Goal: Transaction & Acquisition: Obtain resource

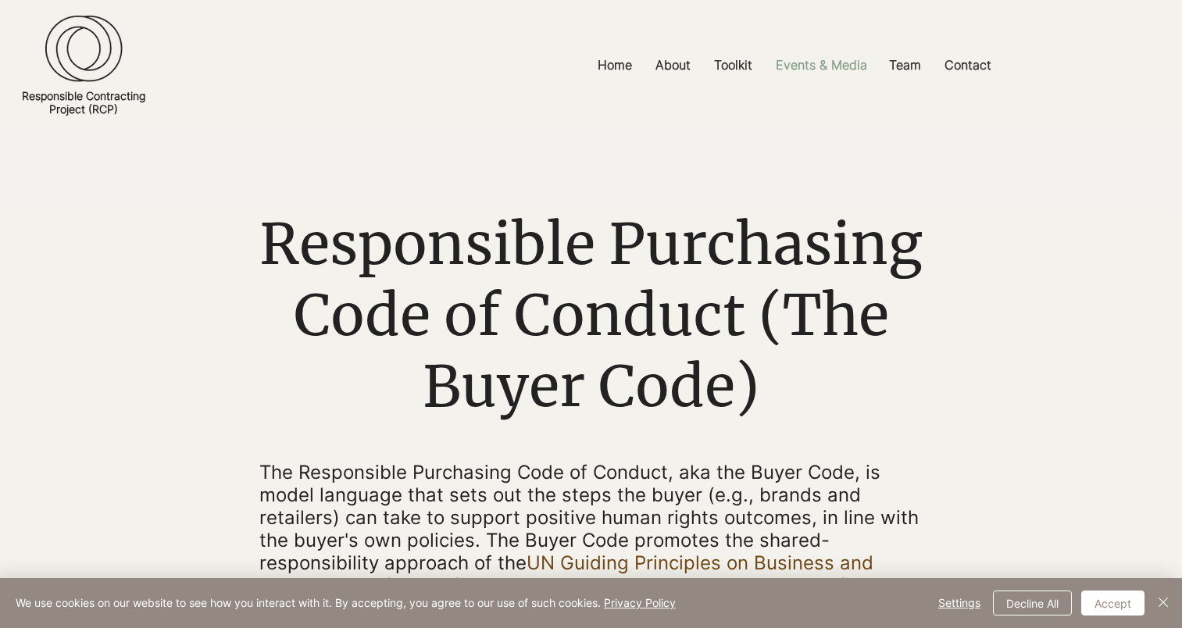
scroll to position [156, 0]
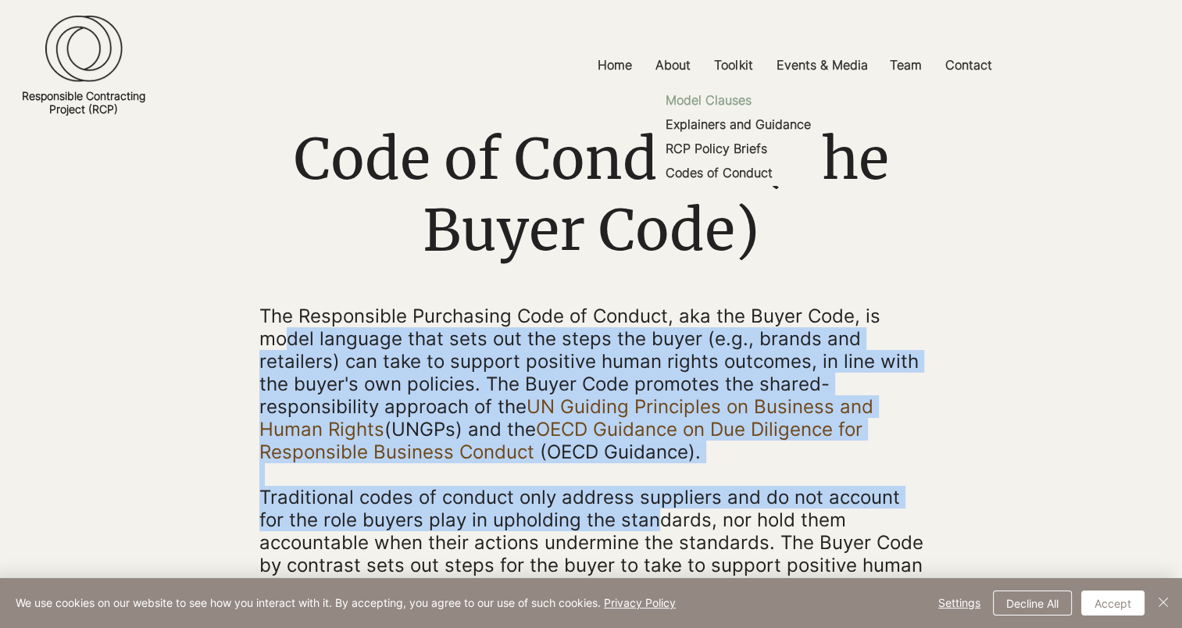
click at [736, 105] on p "Model Clauses" at bounding box center [708, 100] width 98 height 24
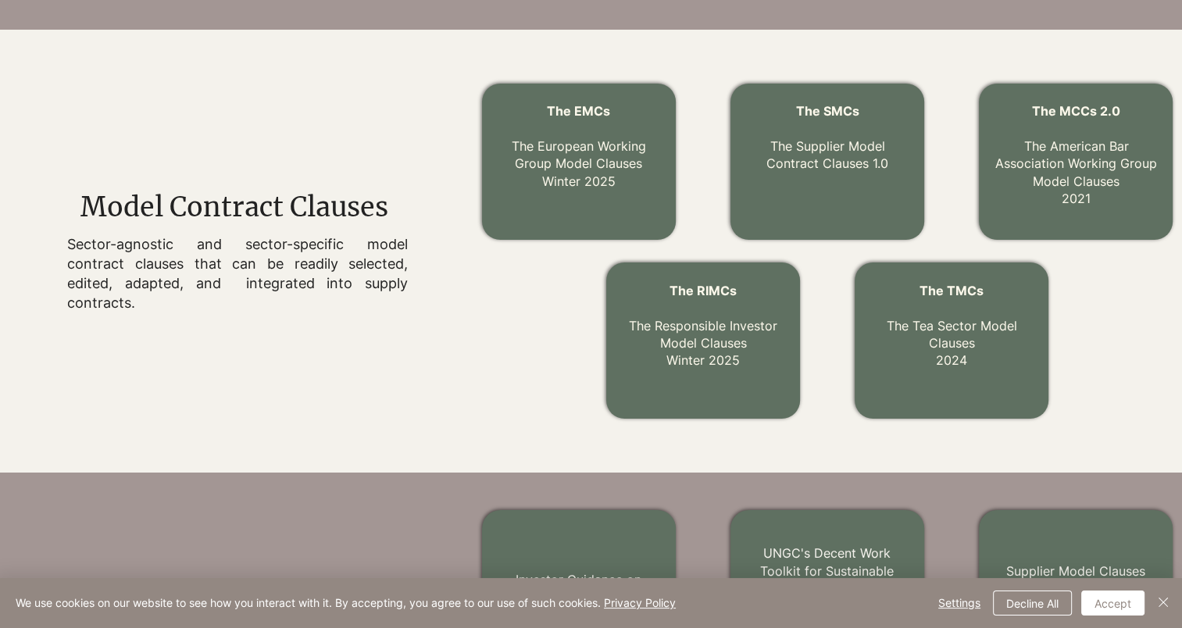
scroll to position [340, 0]
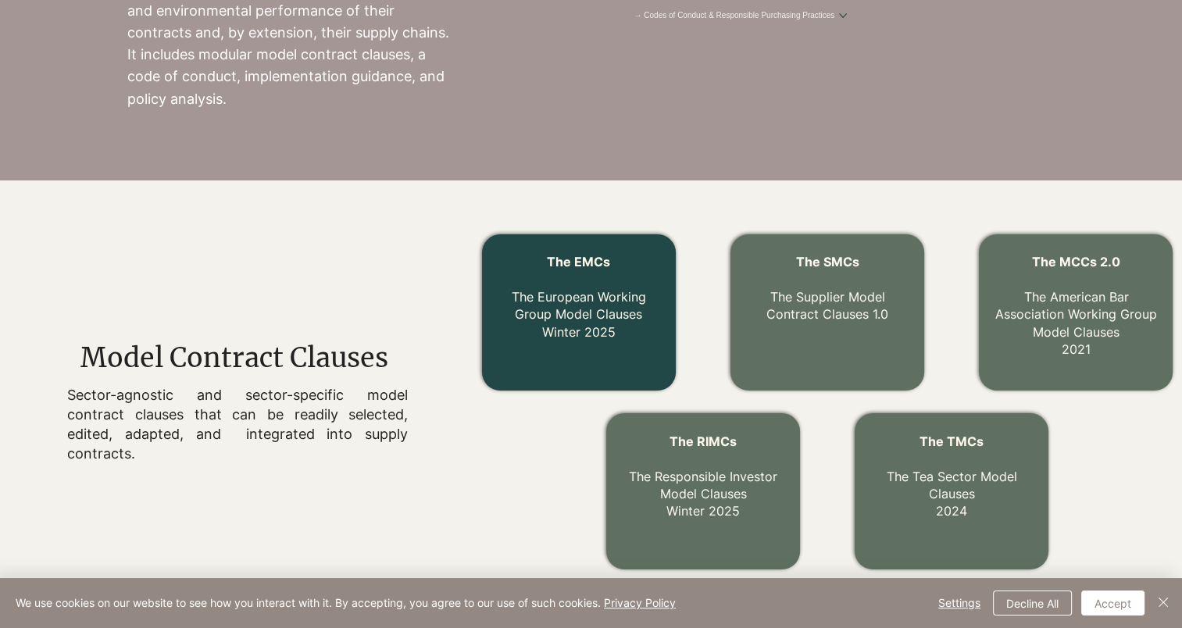
click at [587, 320] on link "The EMCs The European Working Group Model Clauses Winter 2025" at bounding box center [579, 297] width 134 height 86
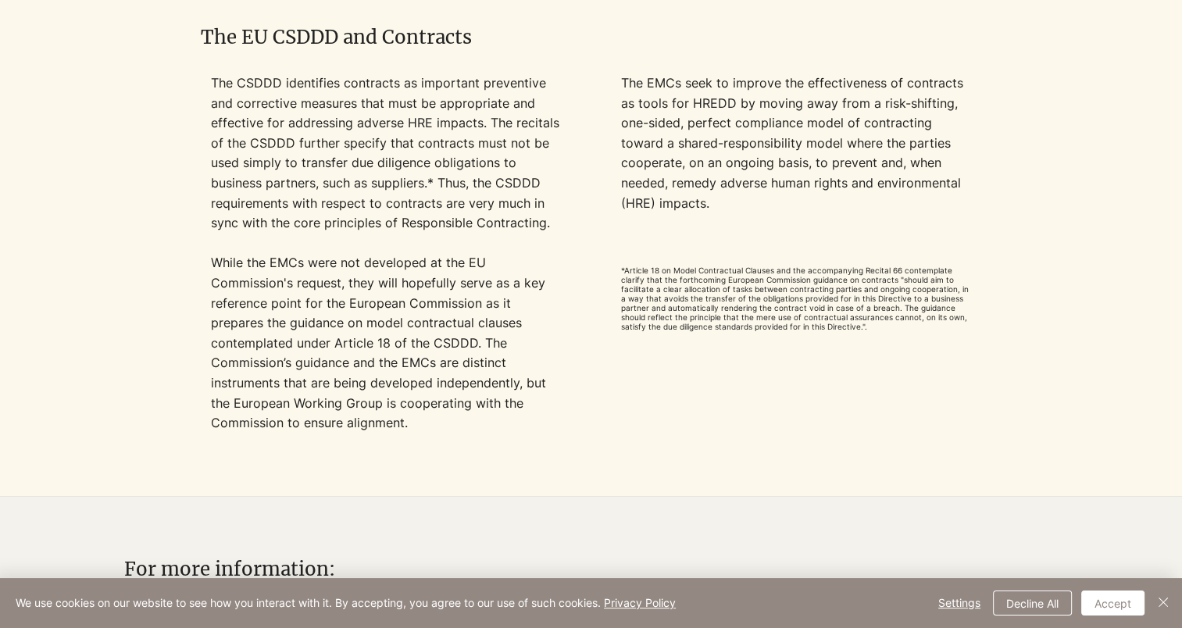
scroll to position [1328, 0]
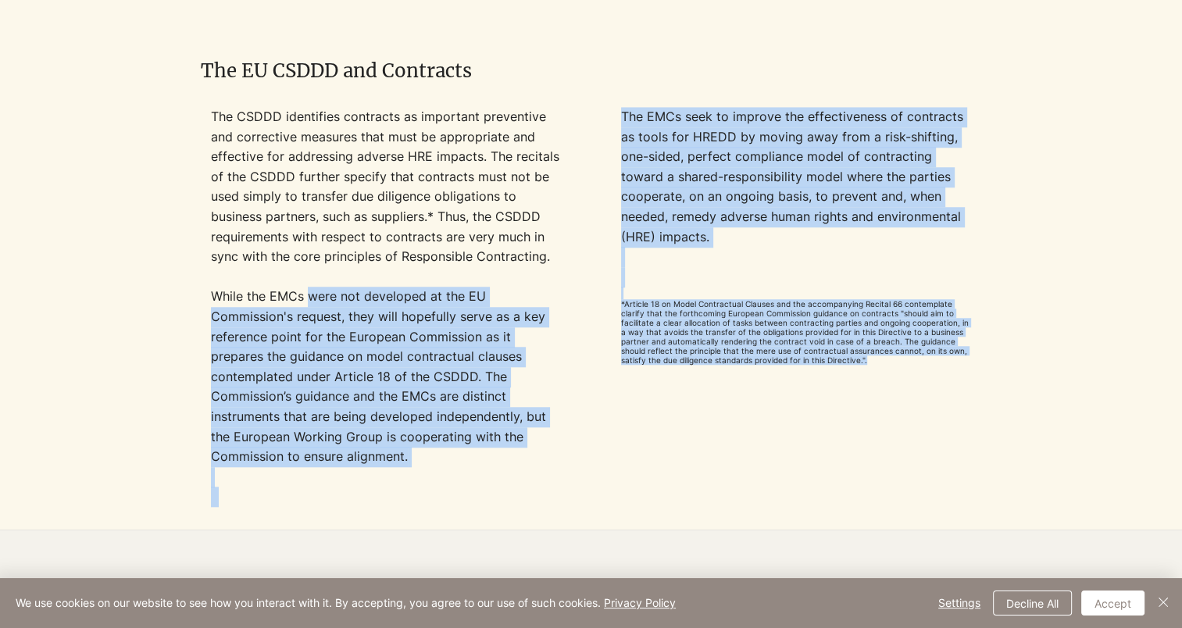
drag, startPoint x: 312, startPoint y: 305, endPoint x: 824, endPoint y: 371, distance: 516.7
click at [824, 371] on div "The CSDDD identifies contracts as important preventive and corrective measures …" at bounding box center [590, 307] width 779 height 400
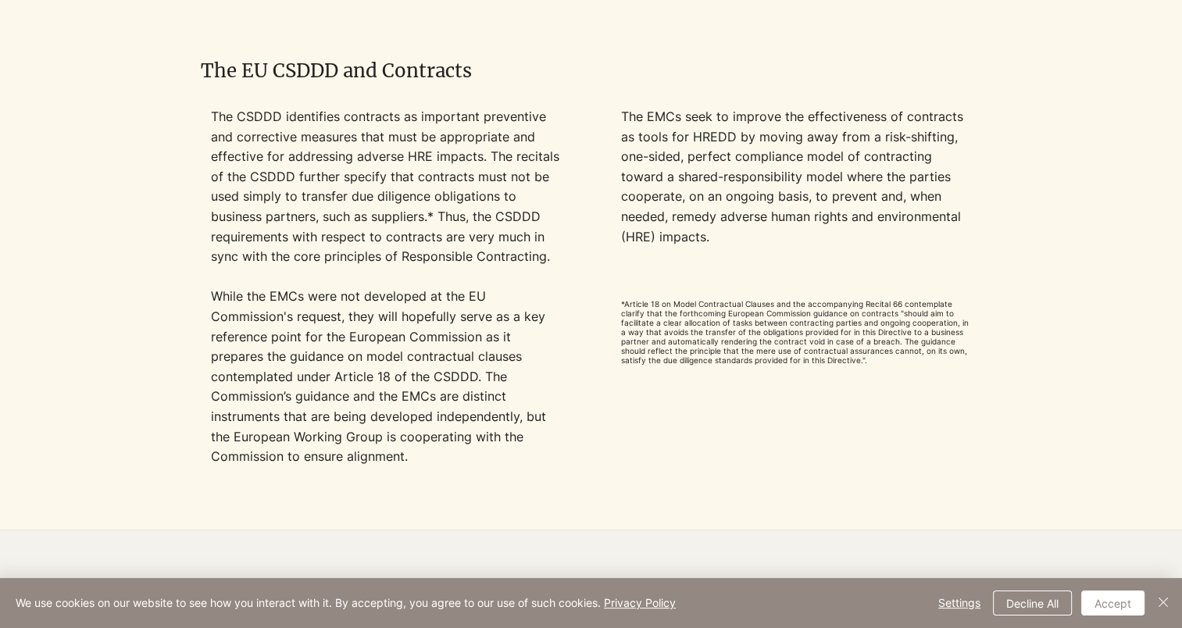
drag, startPoint x: 824, startPoint y: 371, endPoint x: 648, endPoint y: 478, distance: 205.8
click at [648, 478] on div at bounding box center [590, 307] width 779 height 400
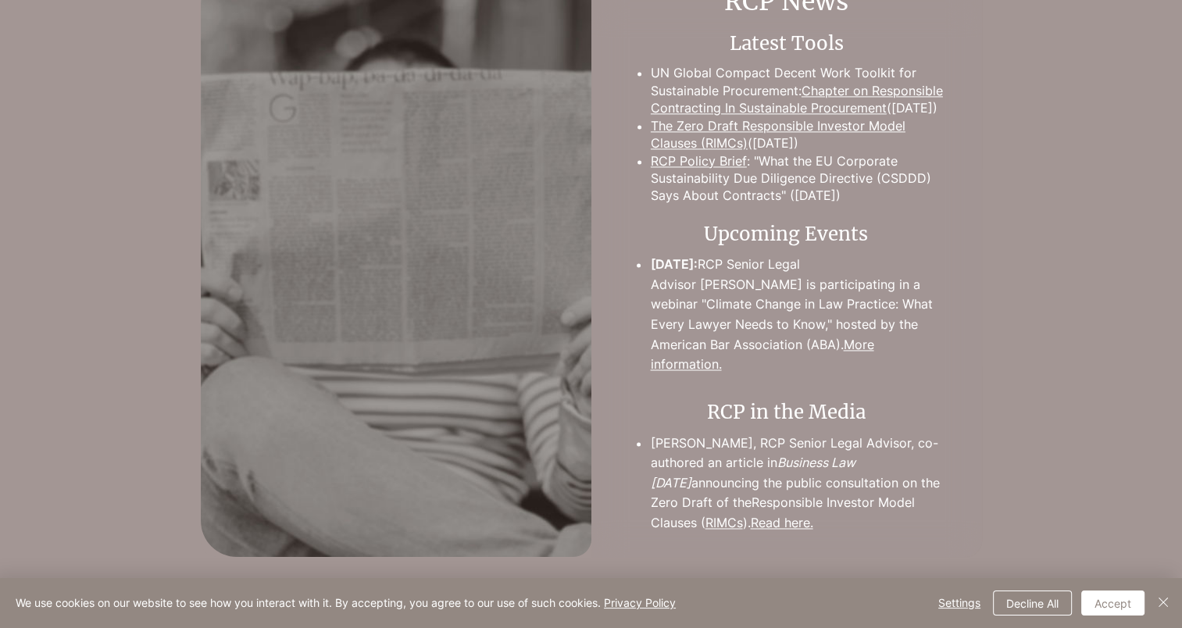
scroll to position [2266, 0]
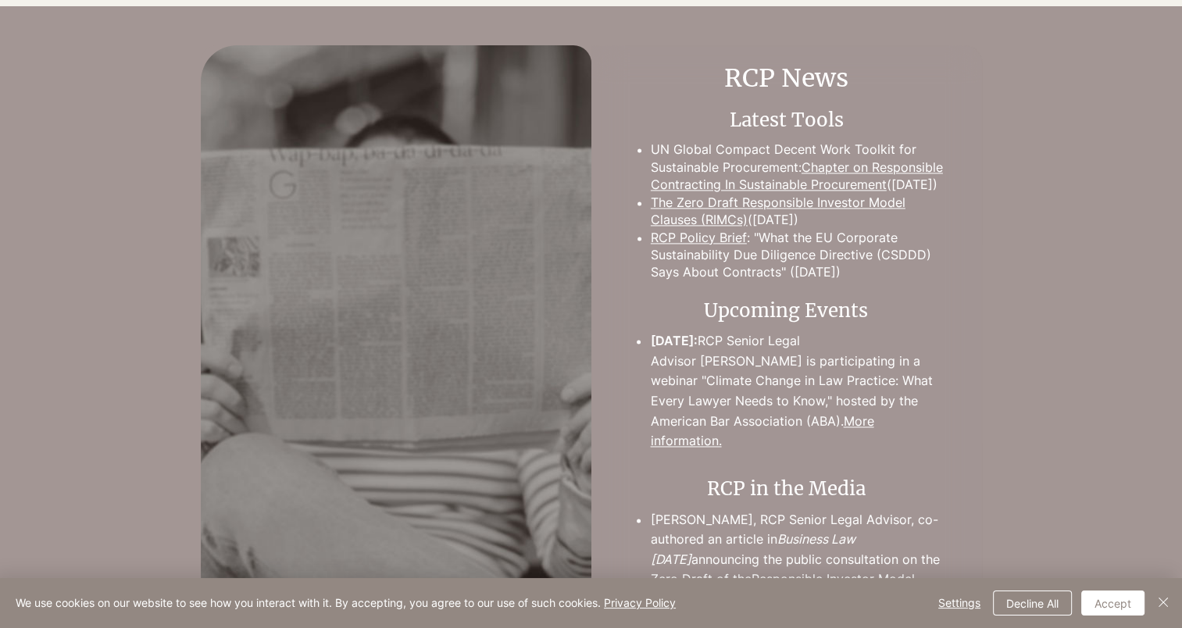
click at [823, 446] on link "More information." at bounding box center [761, 431] width 223 height 36
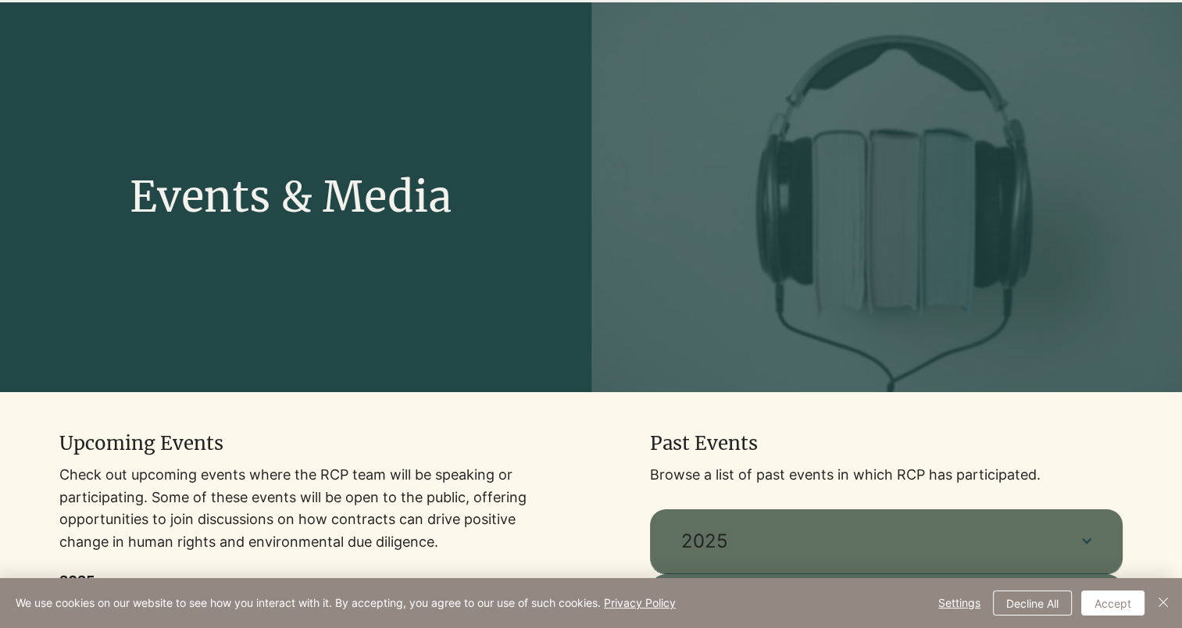
scroll to position [391, 0]
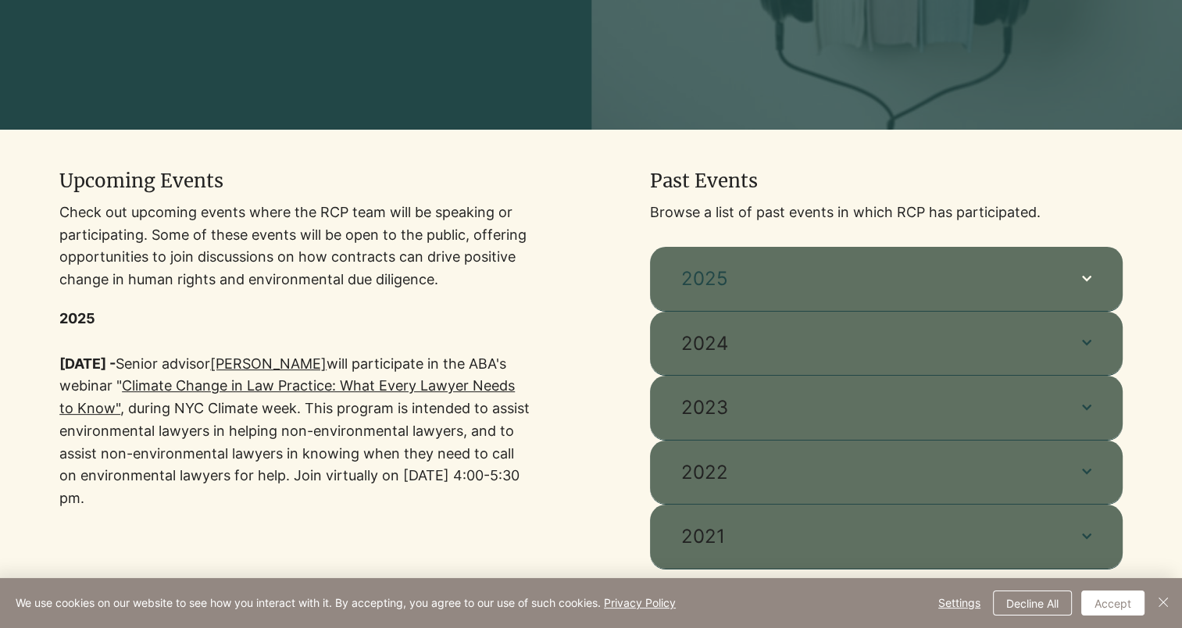
click at [747, 291] on span "2025" at bounding box center [866, 279] width 370 height 27
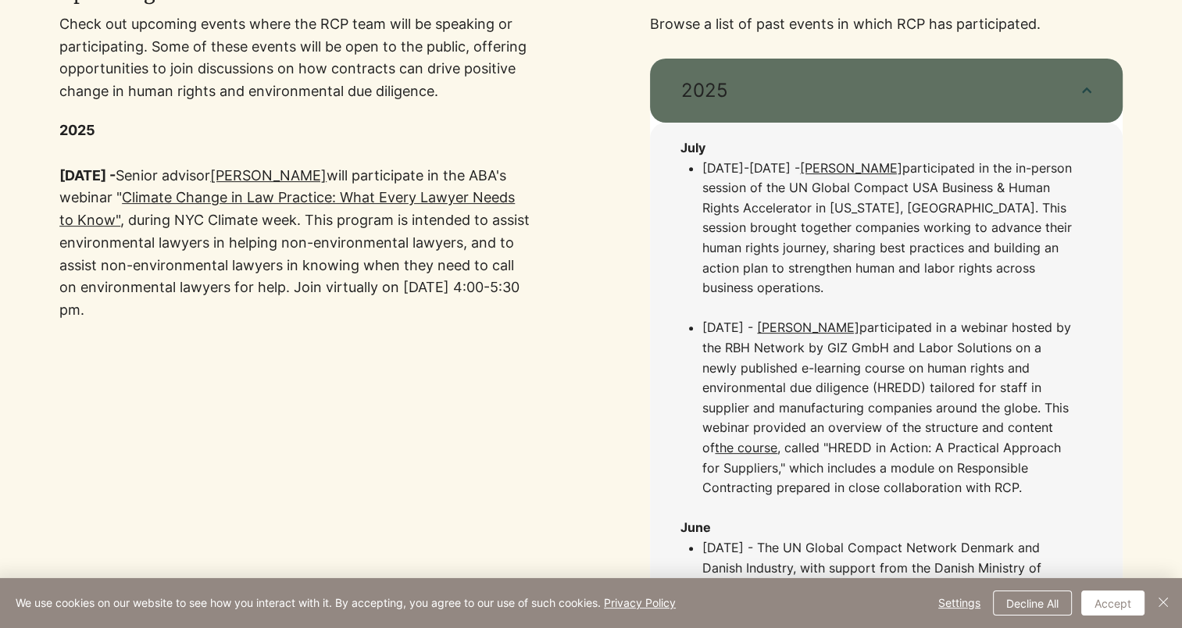
scroll to position [547, 0]
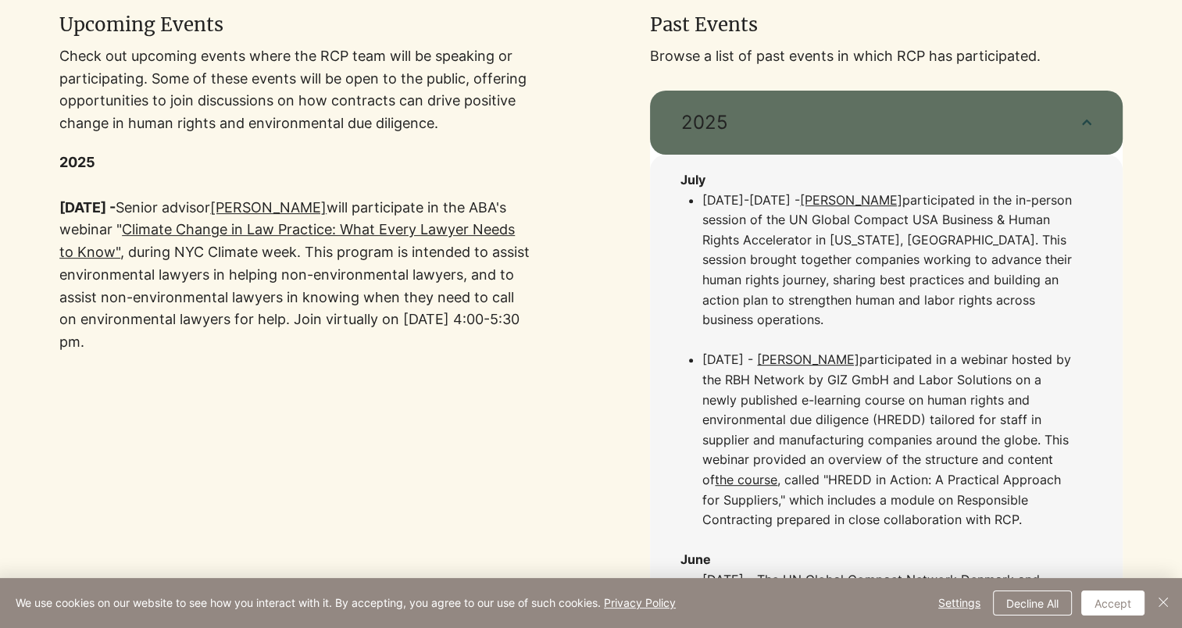
click at [177, 256] on link "Climate Change in Law Practice: What Every Lawyer Needs to Know"" at bounding box center [286, 240] width 455 height 39
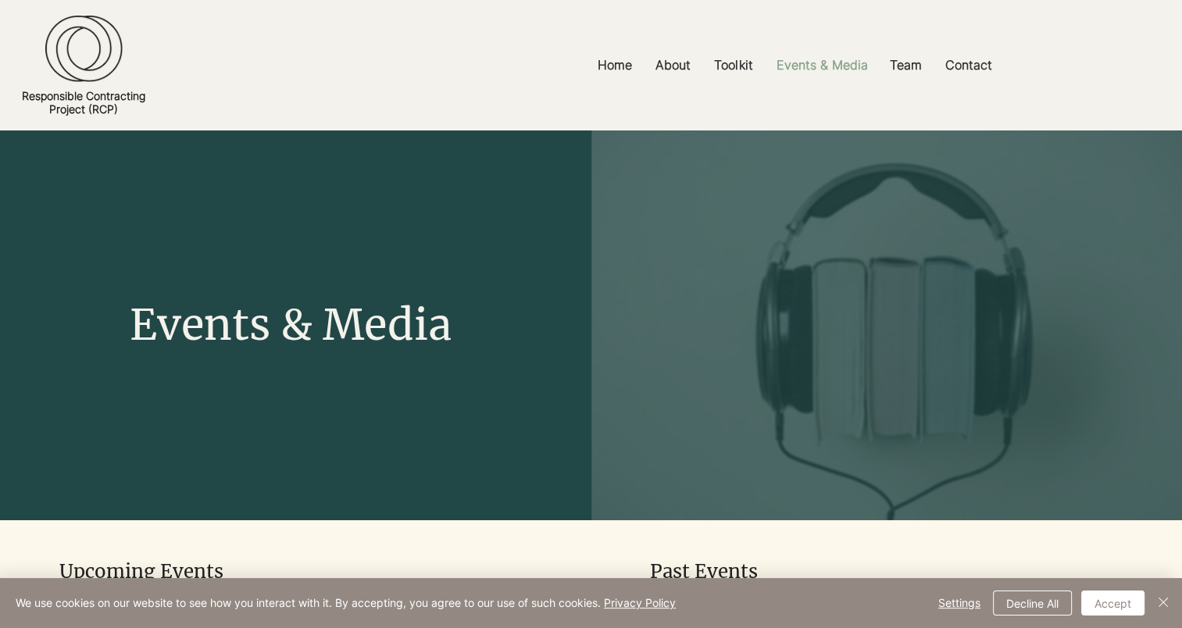
click at [814, 70] on p "Events & Media" at bounding box center [821, 65] width 107 height 35
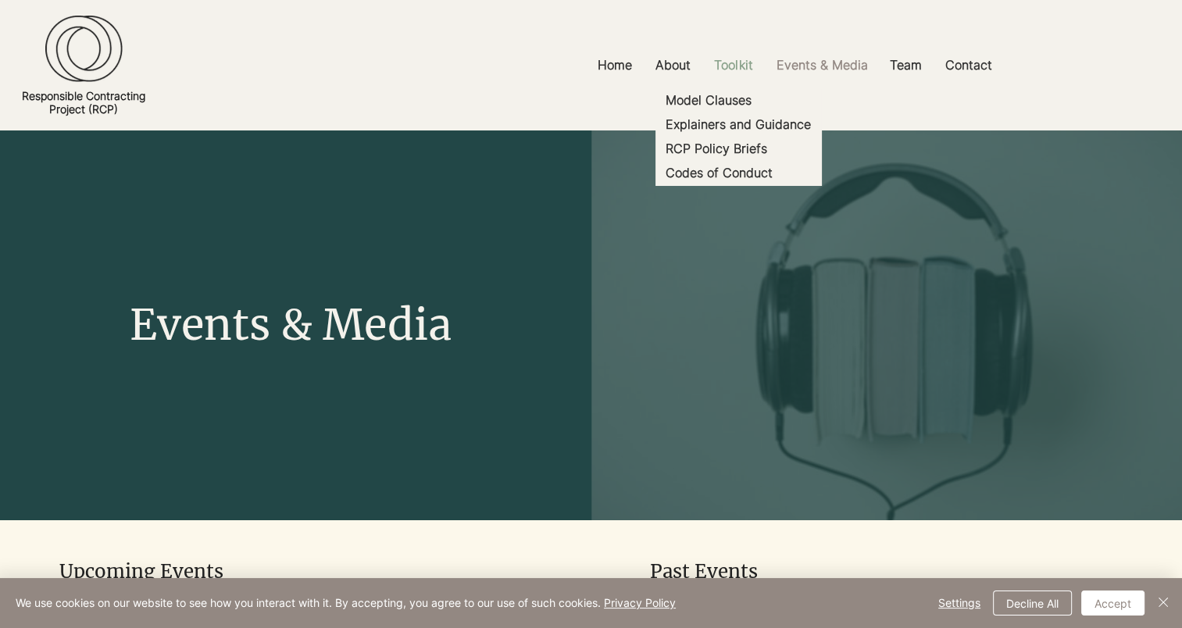
click at [740, 65] on p "Toolkit" at bounding box center [733, 65] width 54 height 35
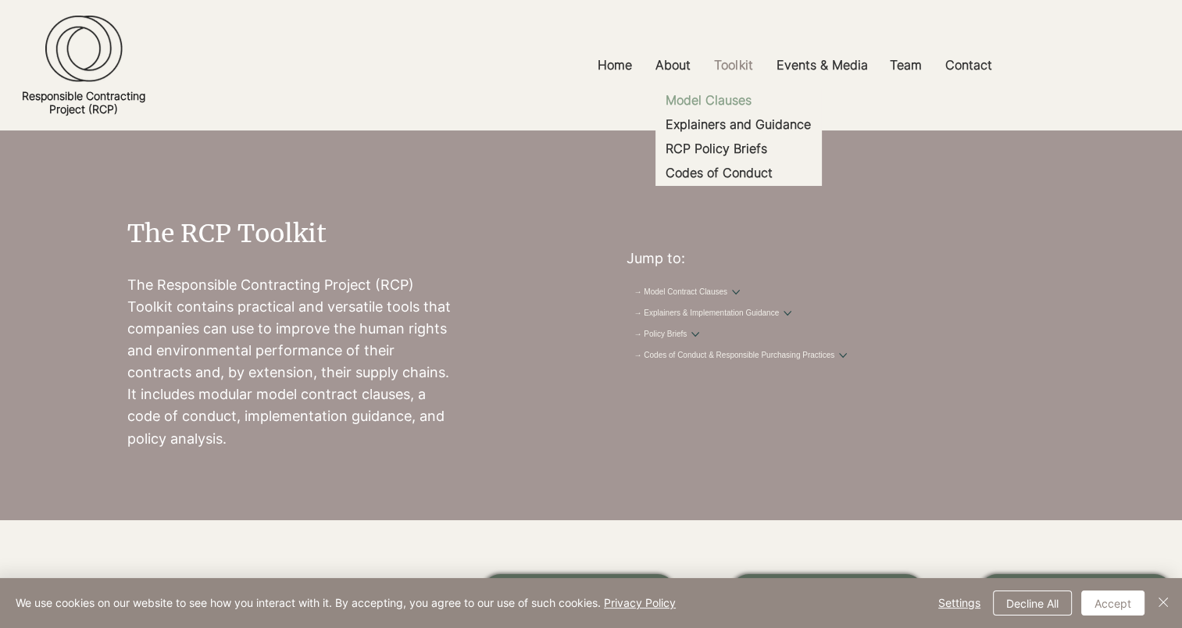
click at [719, 104] on p "Model Clauses" at bounding box center [708, 100] width 98 height 24
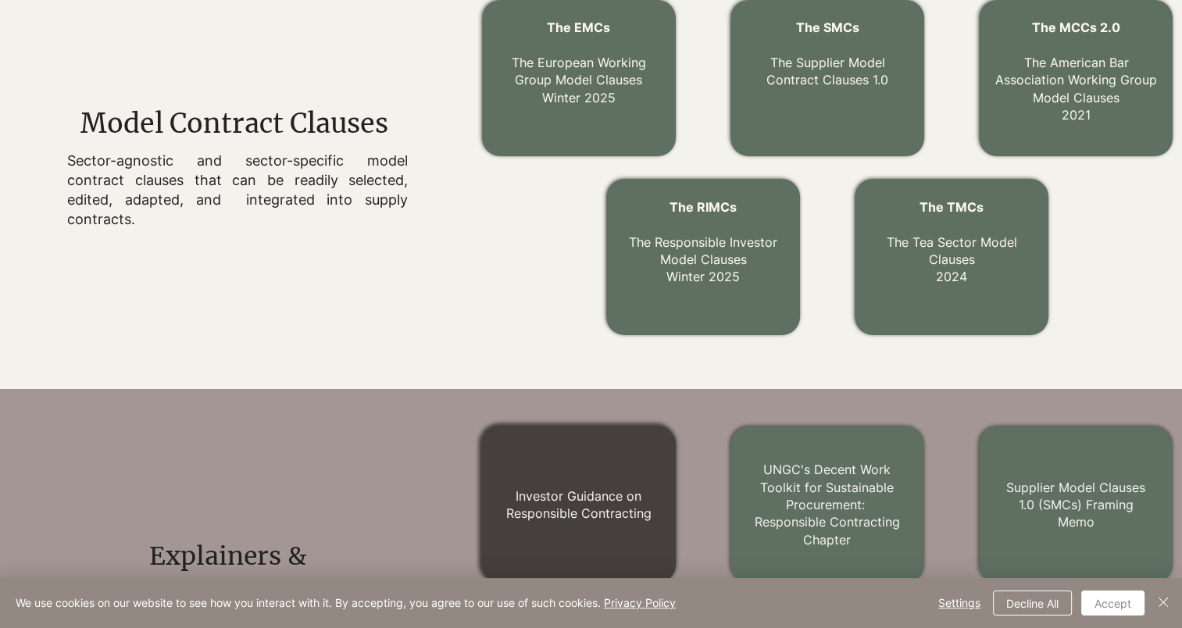
scroll to position [447, 0]
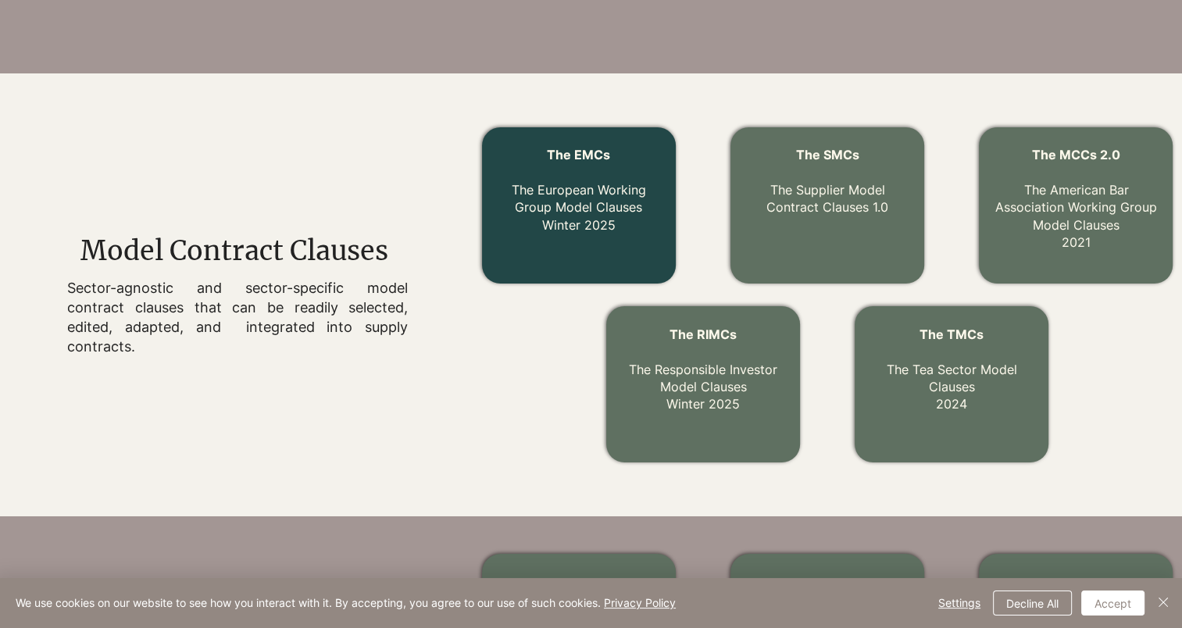
click at [570, 205] on link "The EMCs The European Working Group Model Clauses Winter 2025" at bounding box center [579, 190] width 134 height 86
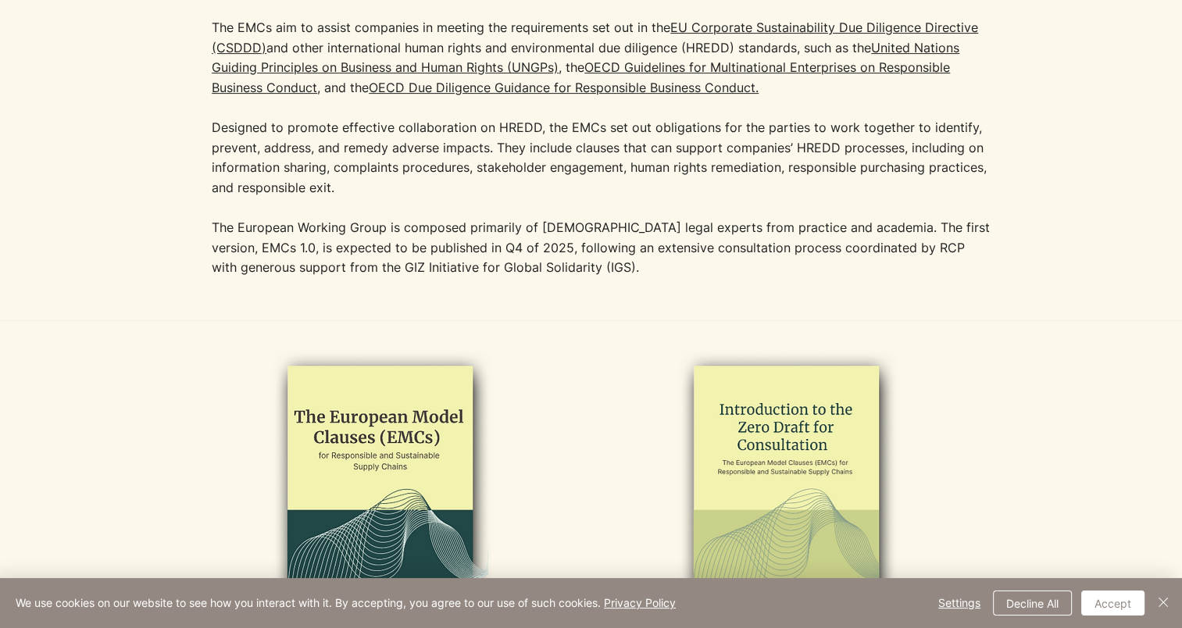
scroll to position [703, 0]
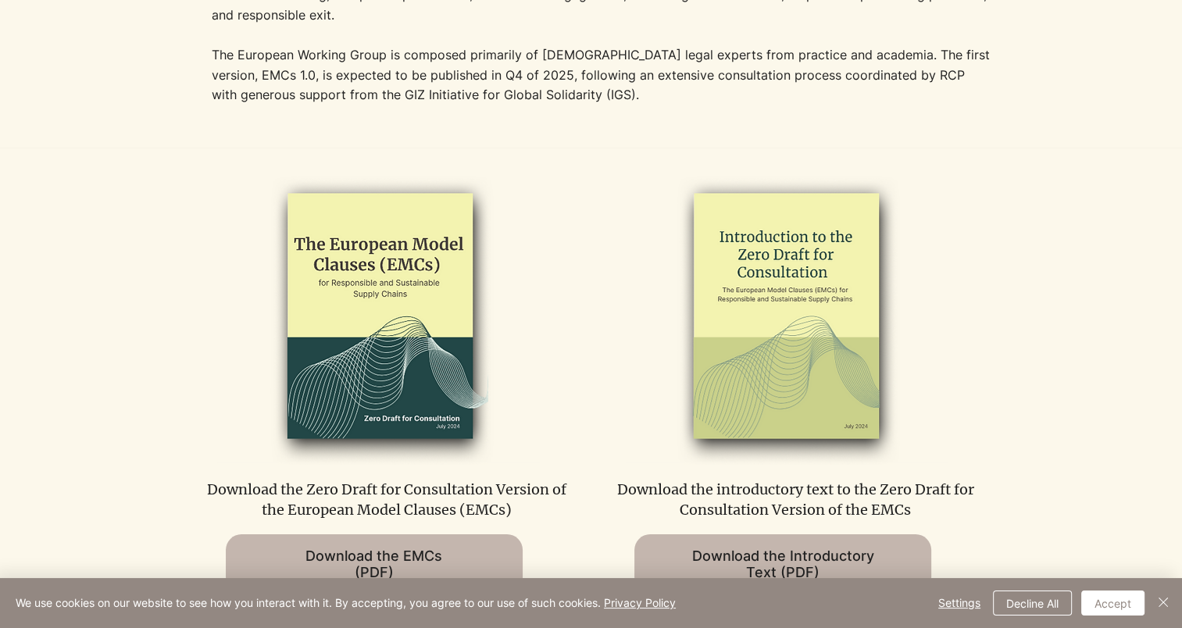
click at [412, 370] on img at bounding box center [378, 317] width 323 height 295
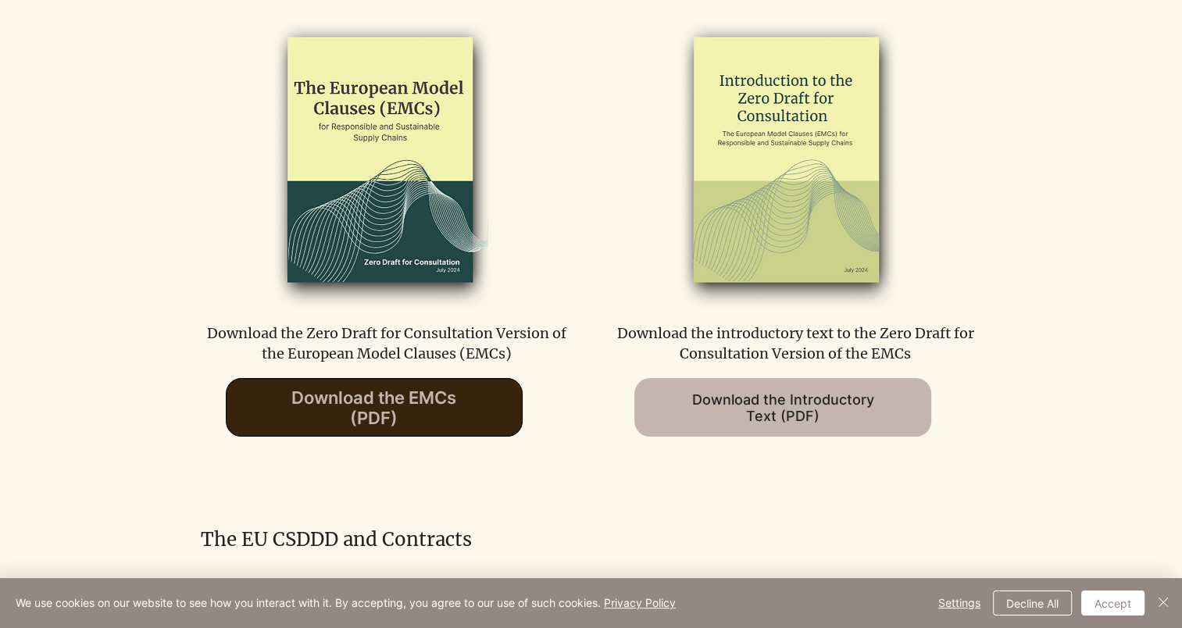
click at [434, 412] on span "Download the EMCs (PDF)" at bounding box center [373, 407] width 165 height 41
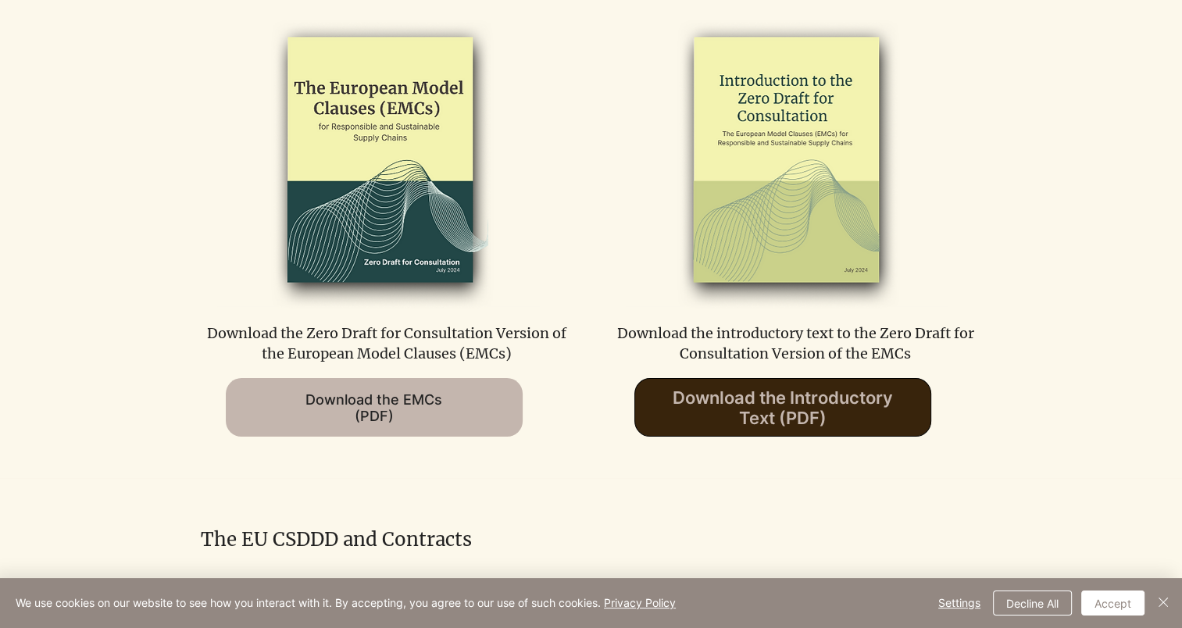
click at [816, 426] on span "Download the Introductory Text (PDF)" at bounding box center [783, 407] width 220 height 41
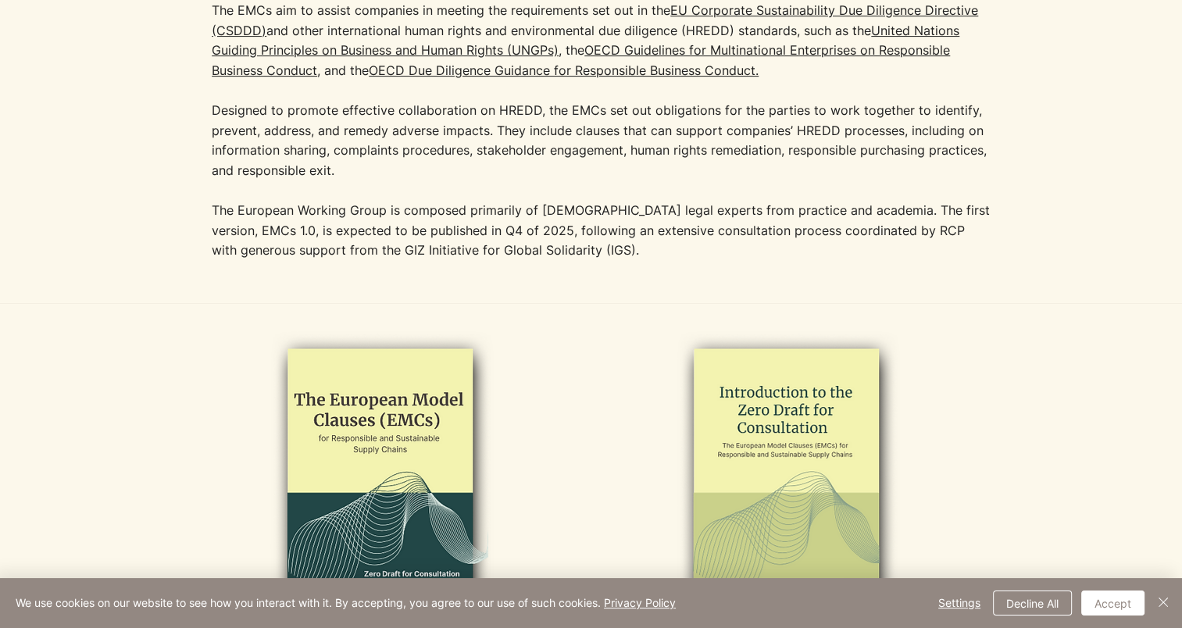
scroll to position [312, 0]
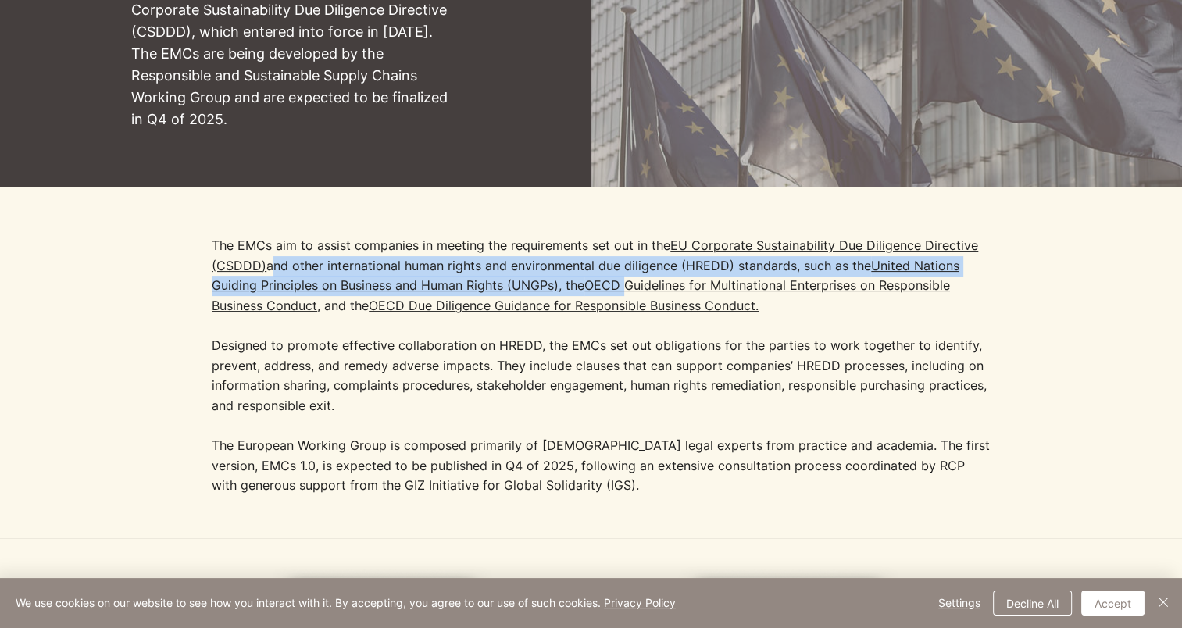
drag, startPoint x: 271, startPoint y: 264, endPoint x: 629, endPoint y: 278, distance: 358.1
click at [629, 278] on p "The EMCs aim to assist companies in meeting the requirements set out in the [GE…" at bounding box center [602, 326] width 781 height 180
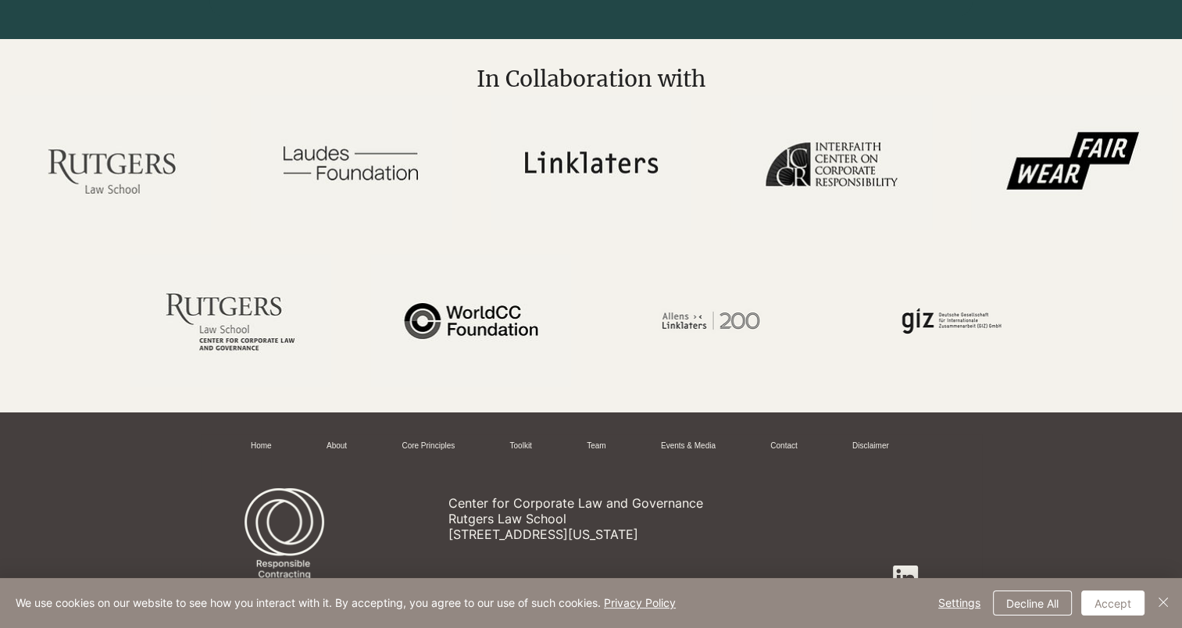
scroll to position [3116, 0]
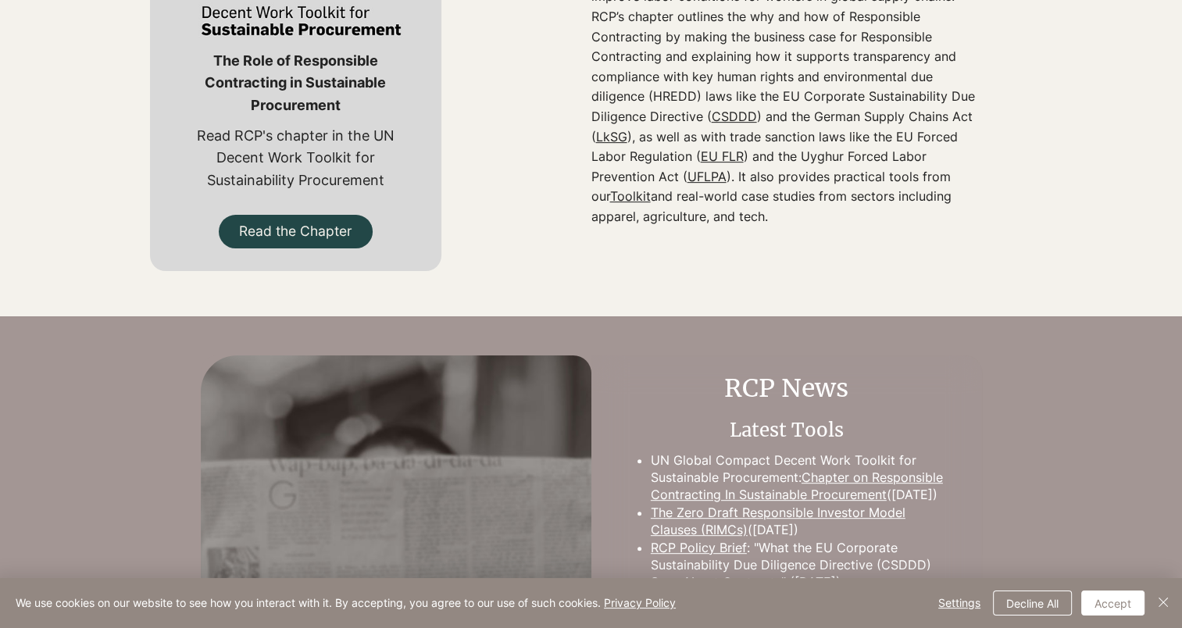
scroll to position [625, 0]
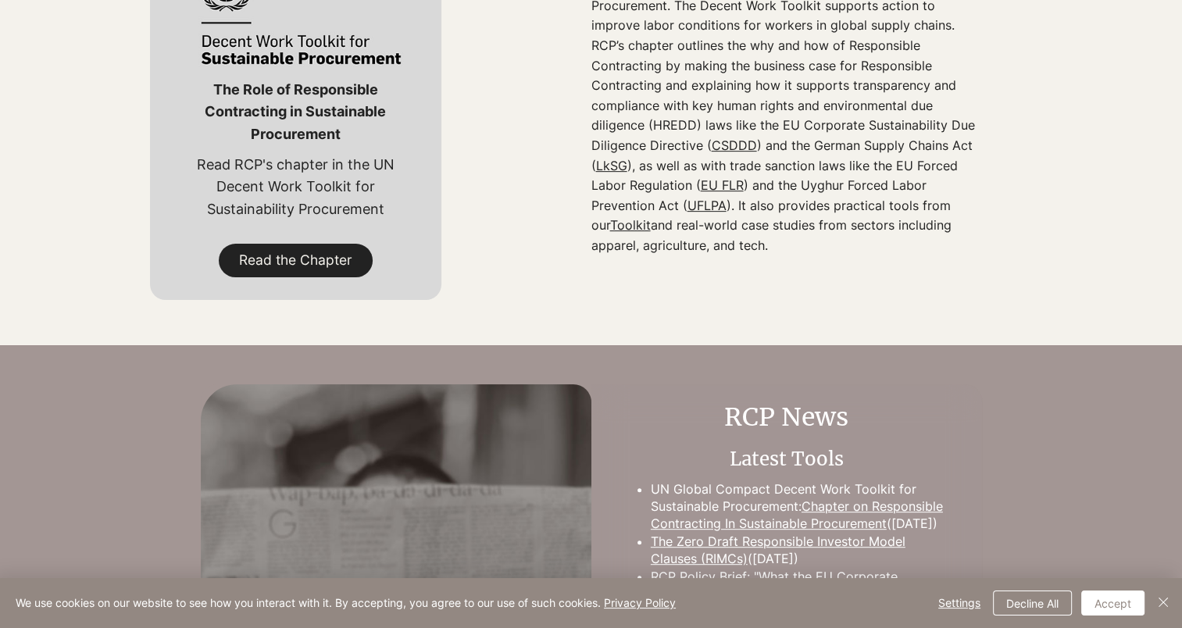
click at [346, 256] on span "Read the Chapter" at bounding box center [295, 260] width 112 height 19
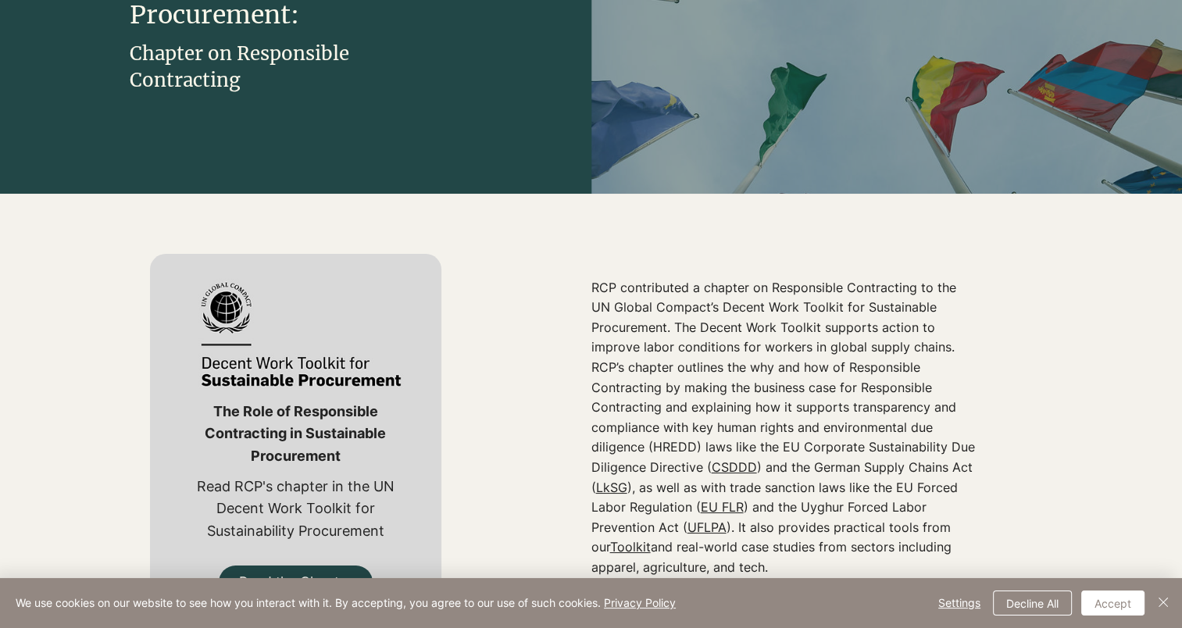
scroll to position [0, 0]
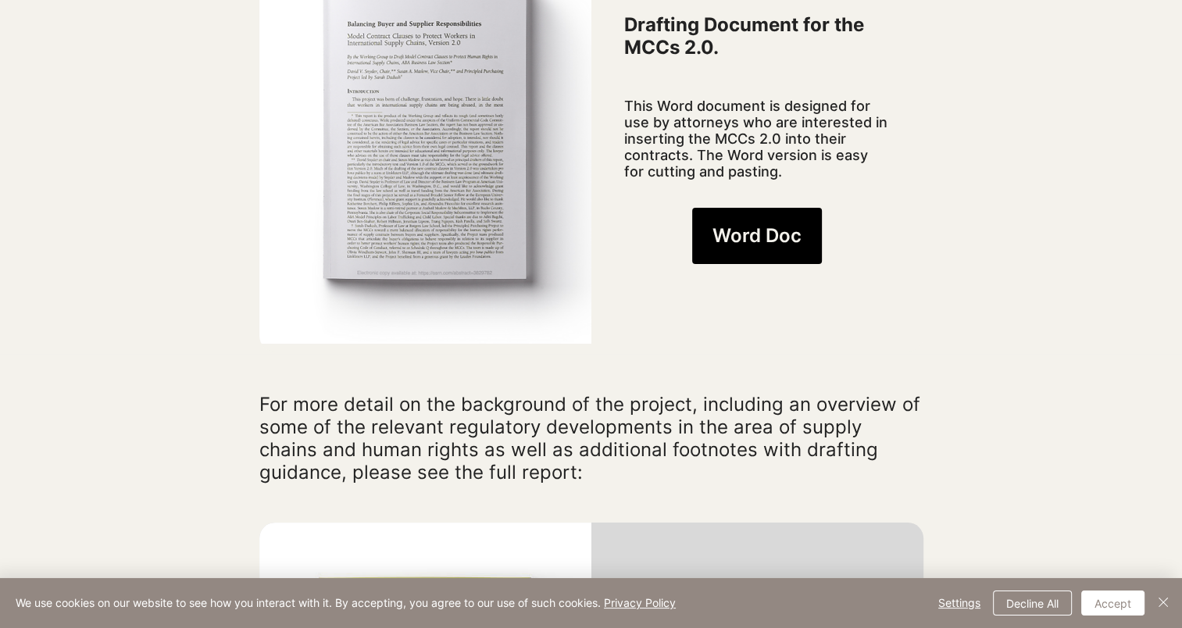
scroll to position [1016, 0]
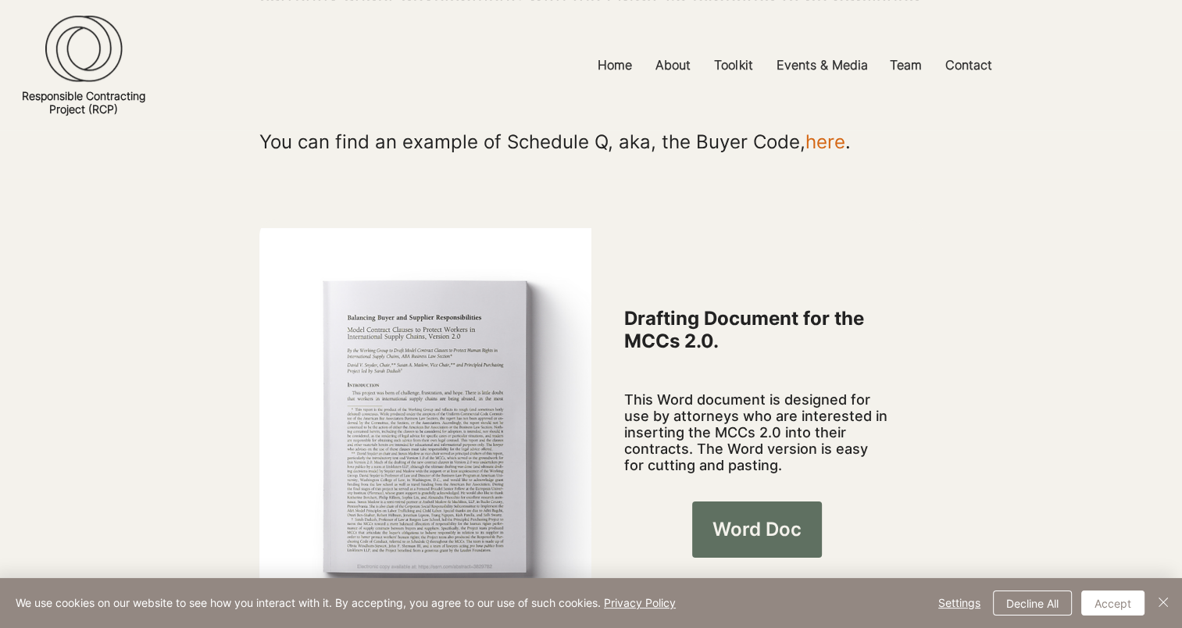
click at [756, 516] on span "Word Doc" at bounding box center [756, 529] width 89 height 27
